Goal: Find specific page/section: Find specific page/section

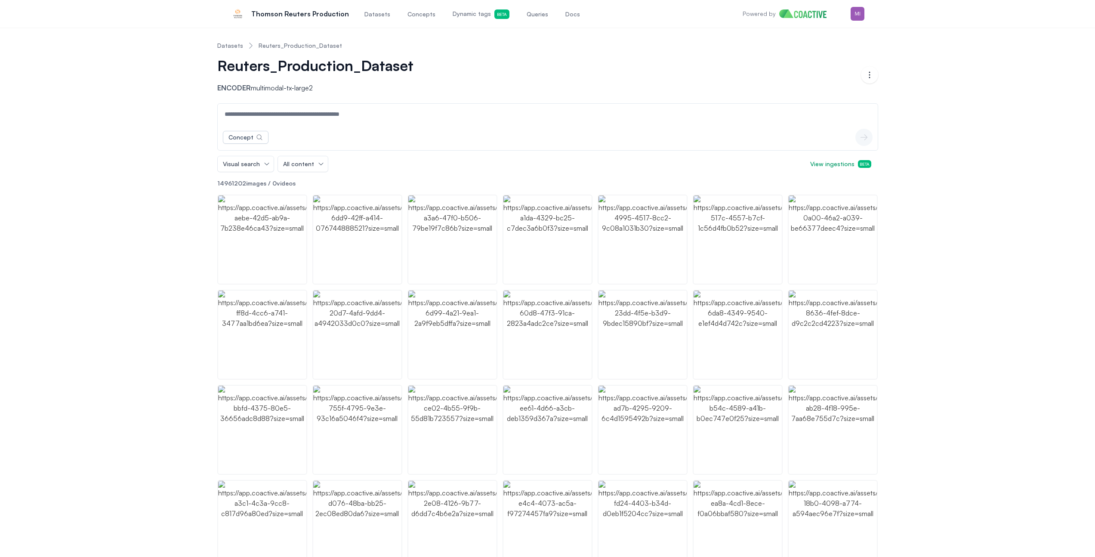
click at [268, 15] on p "Thomson Reuters Production" at bounding box center [300, 14] width 98 height 10
click at [284, 12] on p "Thomson Reuters Production" at bounding box center [300, 14] width 98 height 10
click at [370, 11] on span "Datasets" at bounding box center [377, 14] width 26 height 9
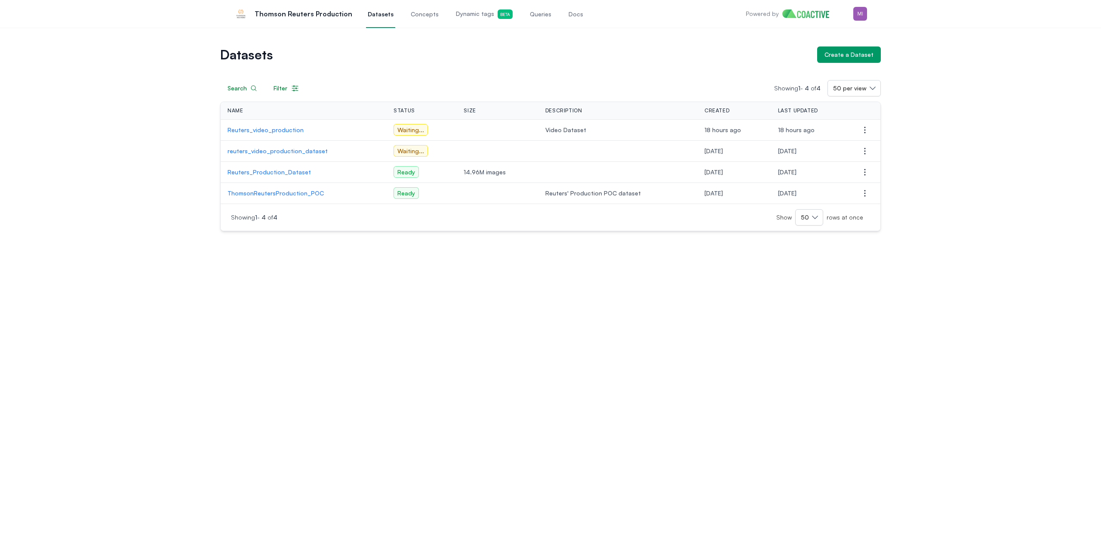
click at [278, 128] on p "Reuters_video_production" at bounding box center [304, 130] width 152 height 9
